Goal: Communication & Community: Connect with others

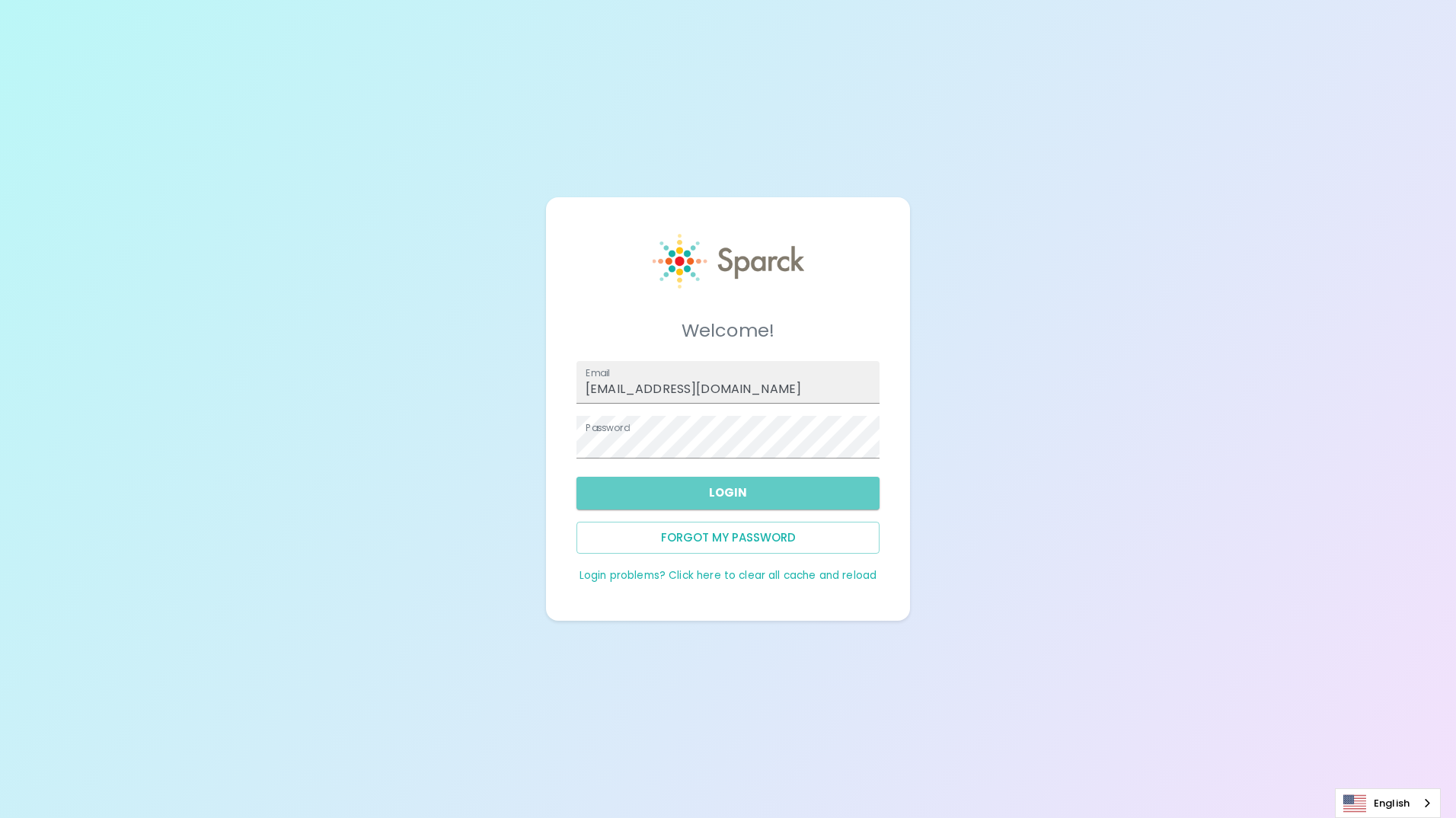
click at [736, 491] on button "Login" at bounding box center [728, 492] width 303 height 32
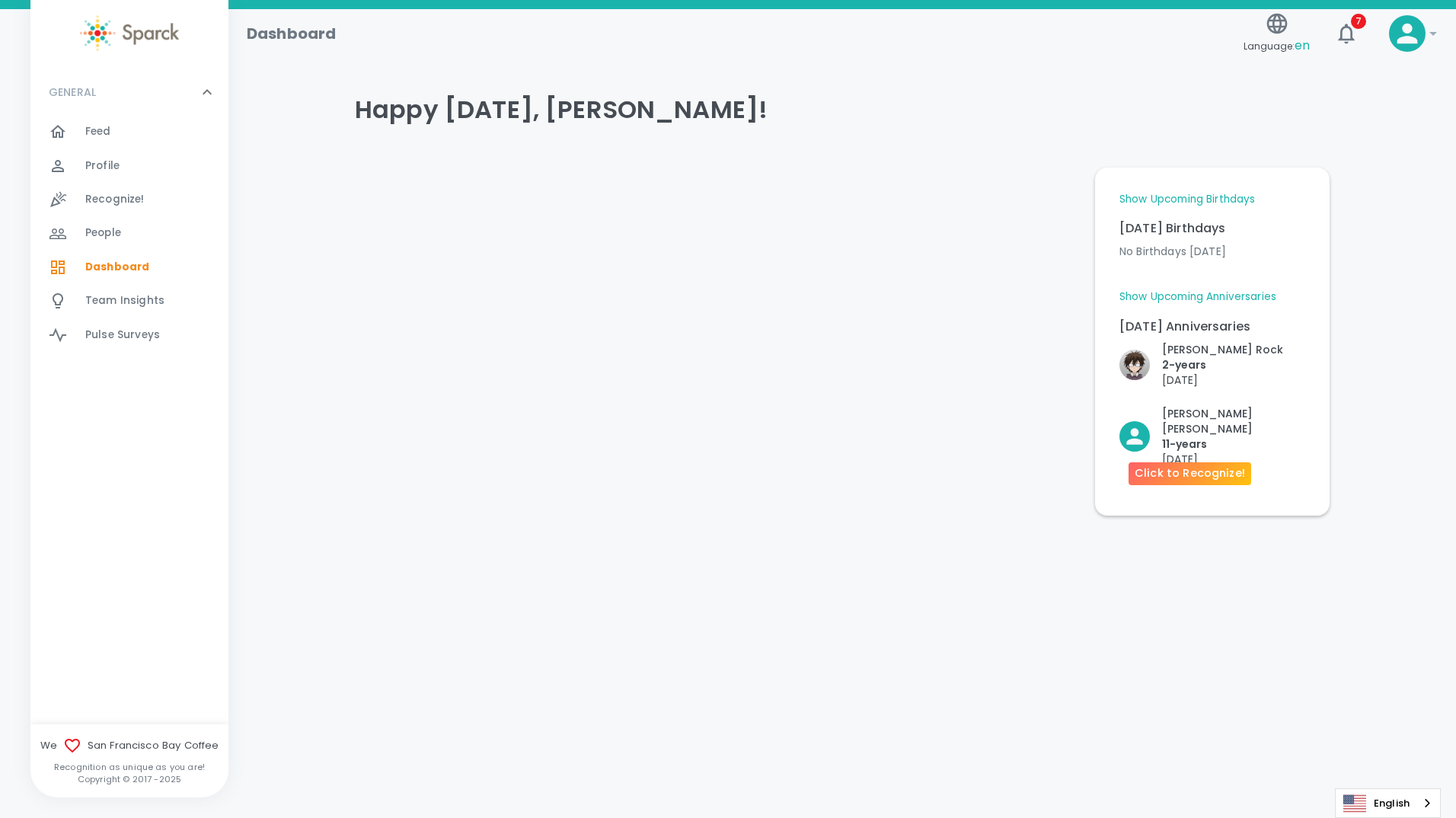
click at [1209, 418] on p "[PERSON_NAME]" at bounding box center [1234, 421] width 143 height 31
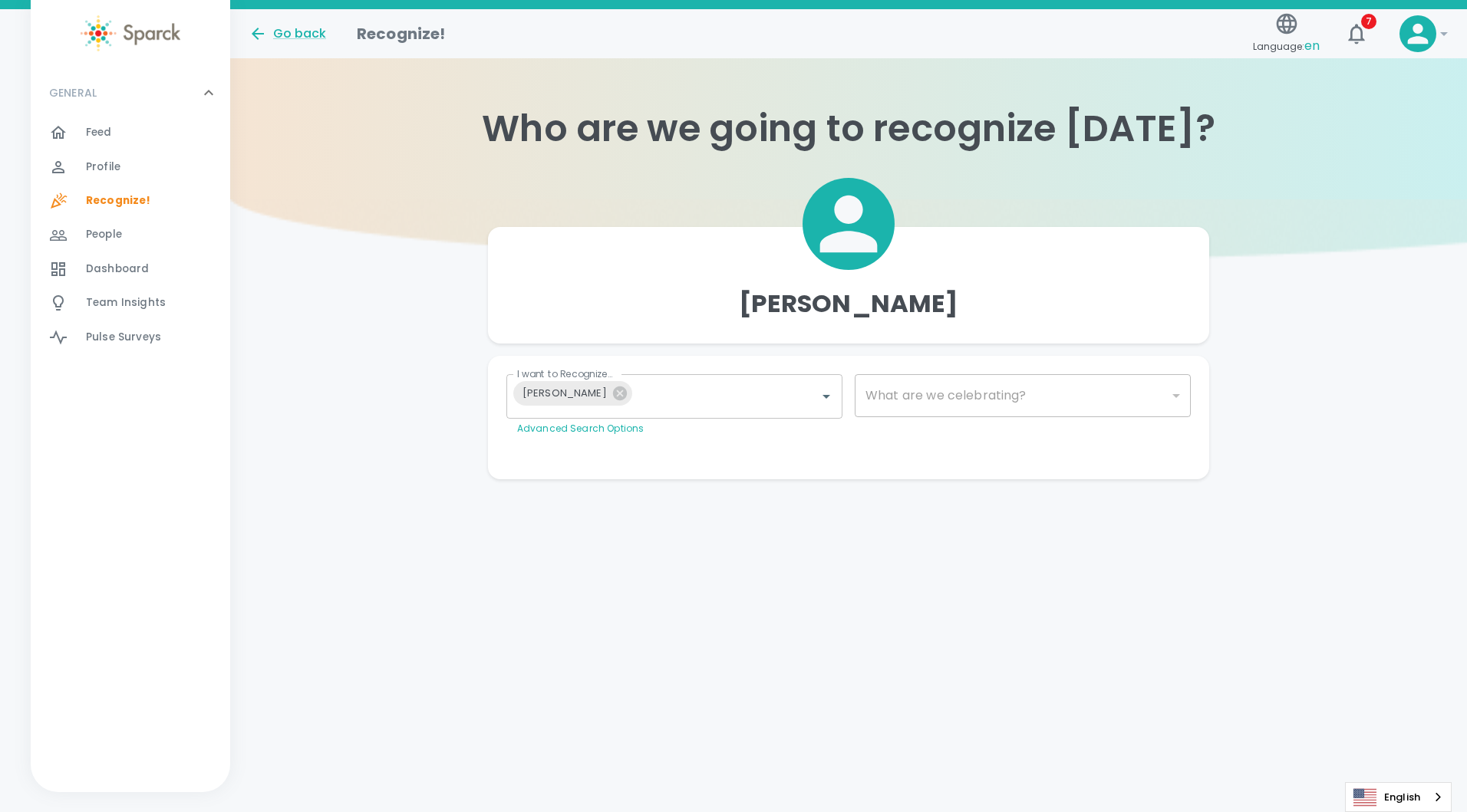
type input "2073"
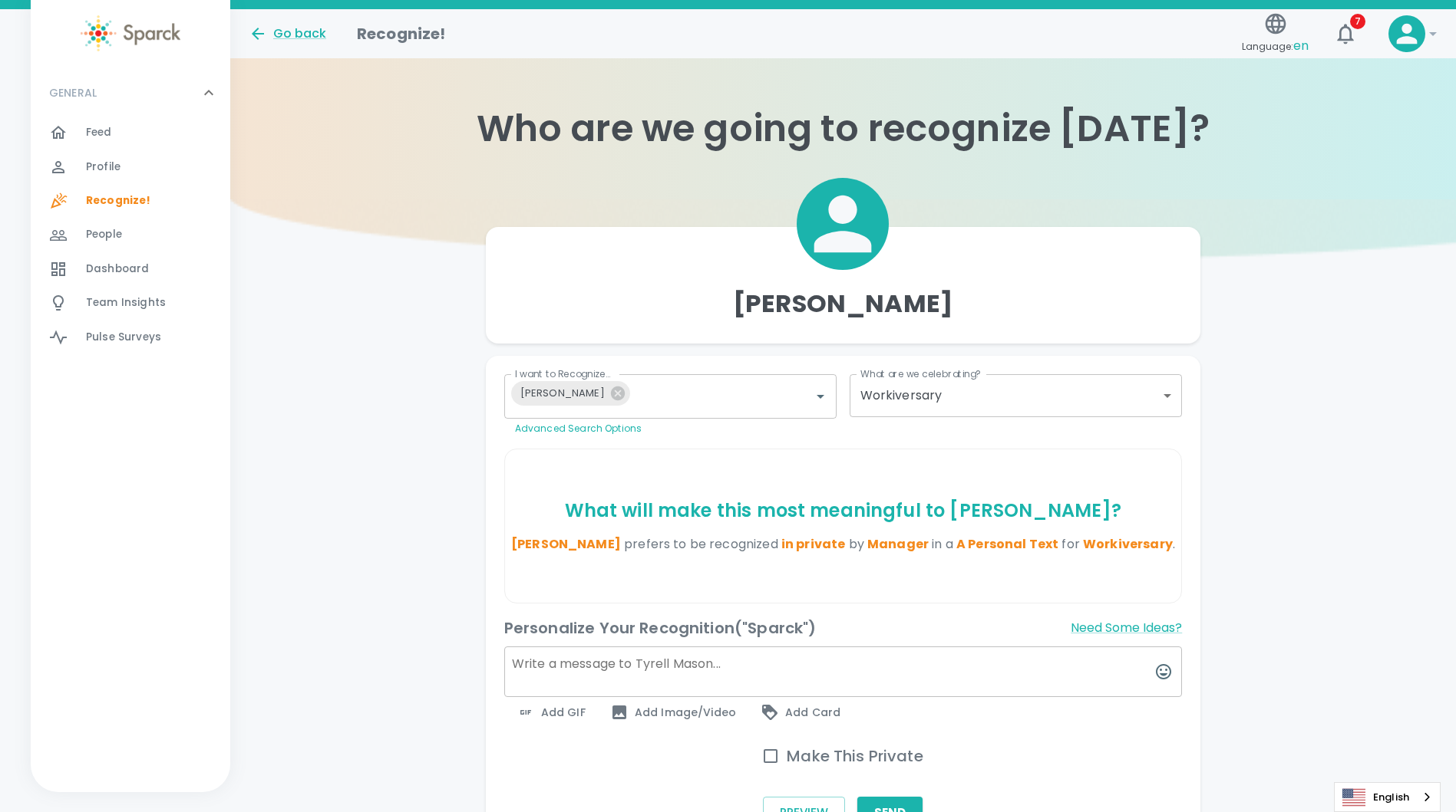
click at [100, 141] on span "Feed 0" at bounding box center [99, 132] width 26 height 21
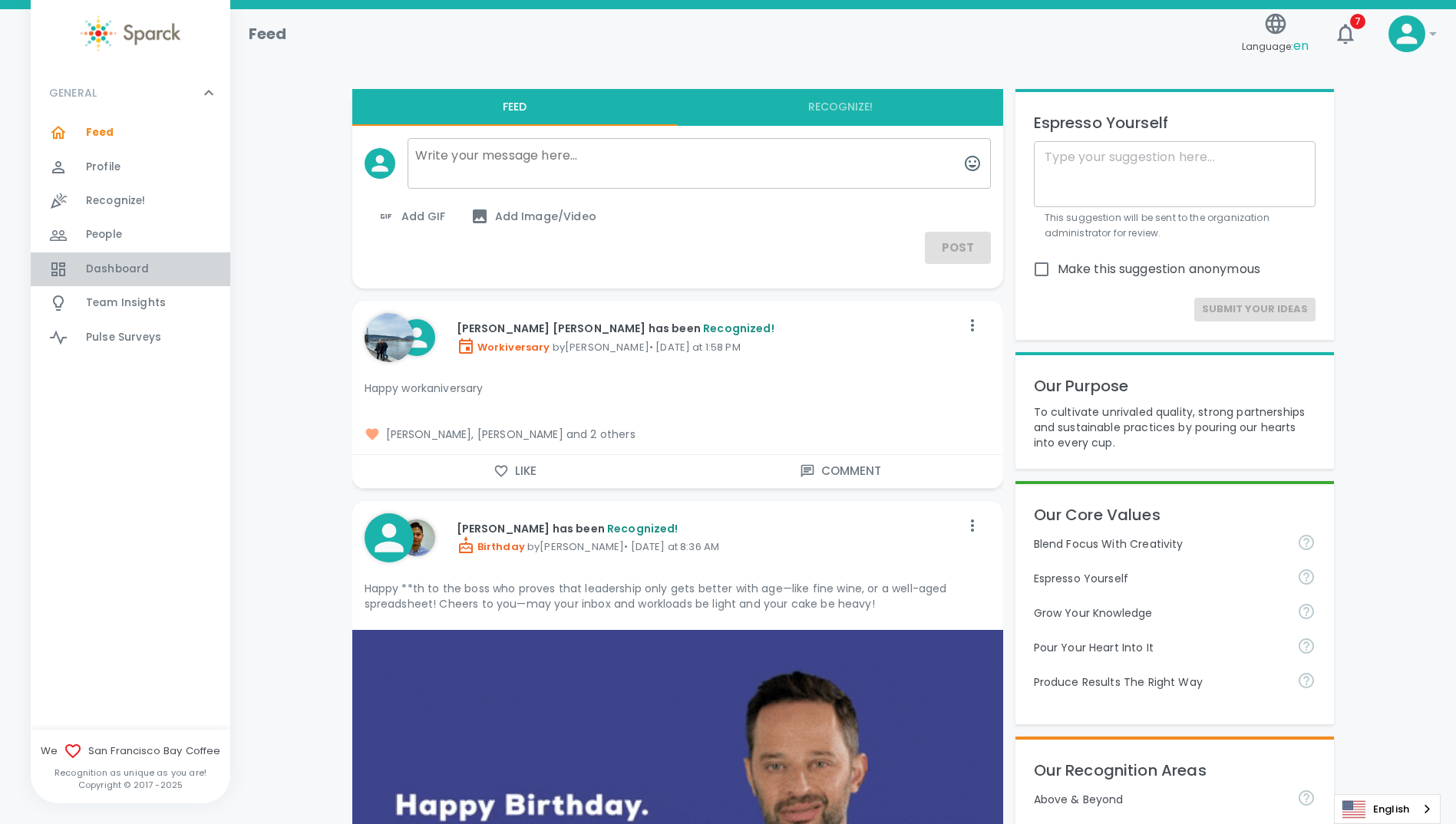
click at [105, 269] on span "Dashboard" at bounding box center [118, 269] width 63 height 15
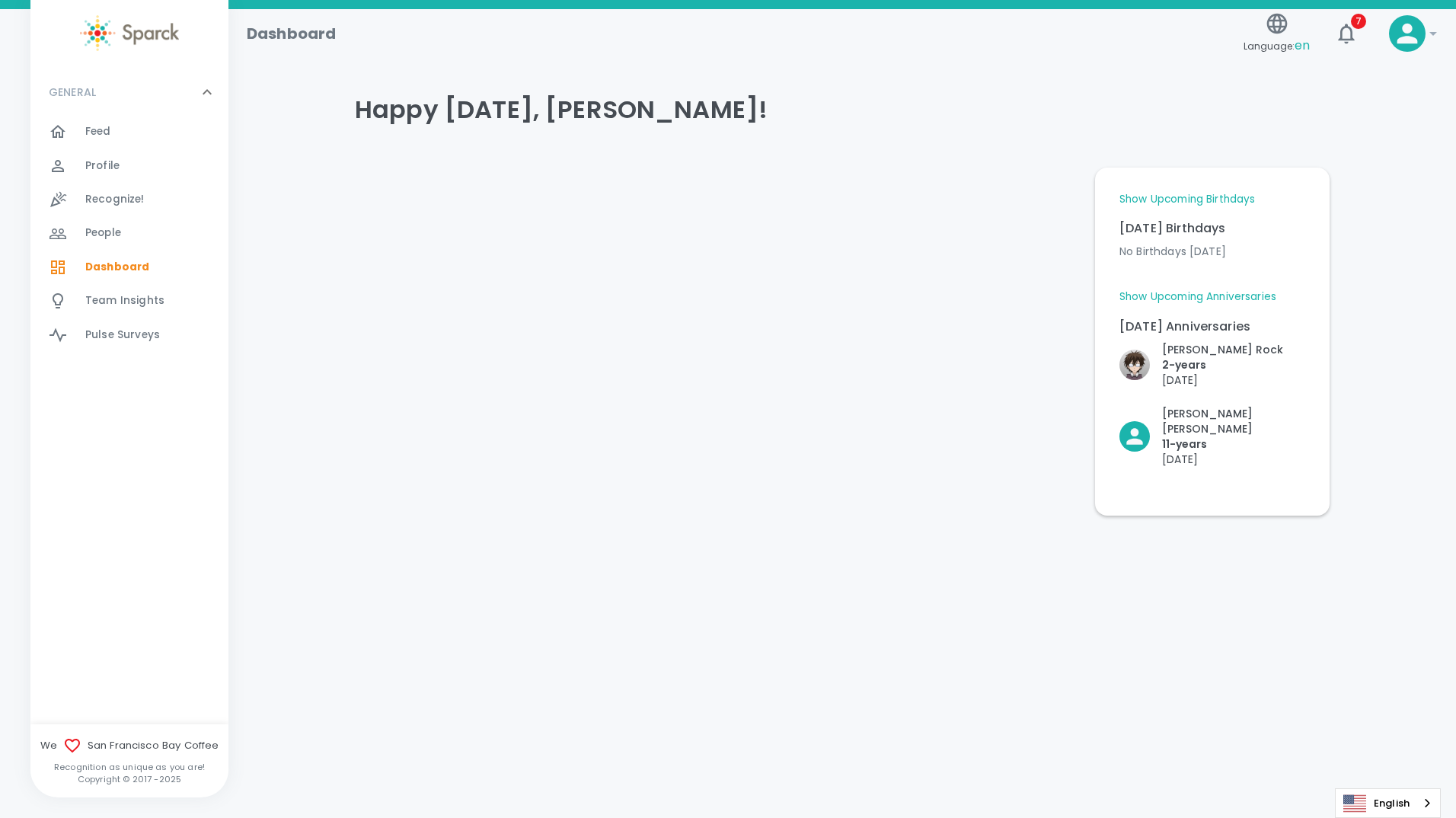
click at [1176, 203] on link "Show Upcoming Birthdays" at bounding box center [1187, 199] width 135 height 15
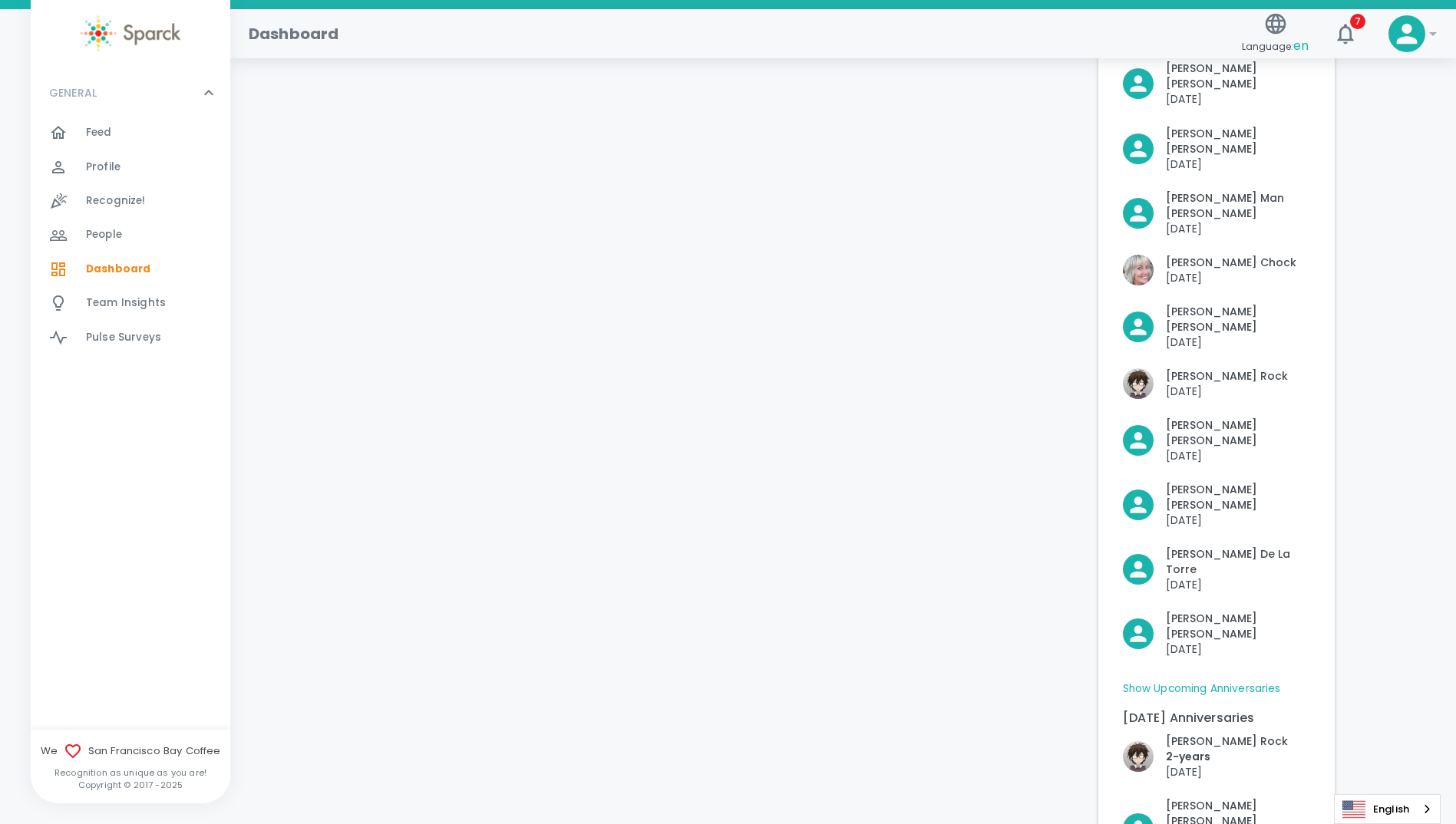
scroll to position [319, 0]
